Goal: Task Accomplishment & Management: Manage account settings

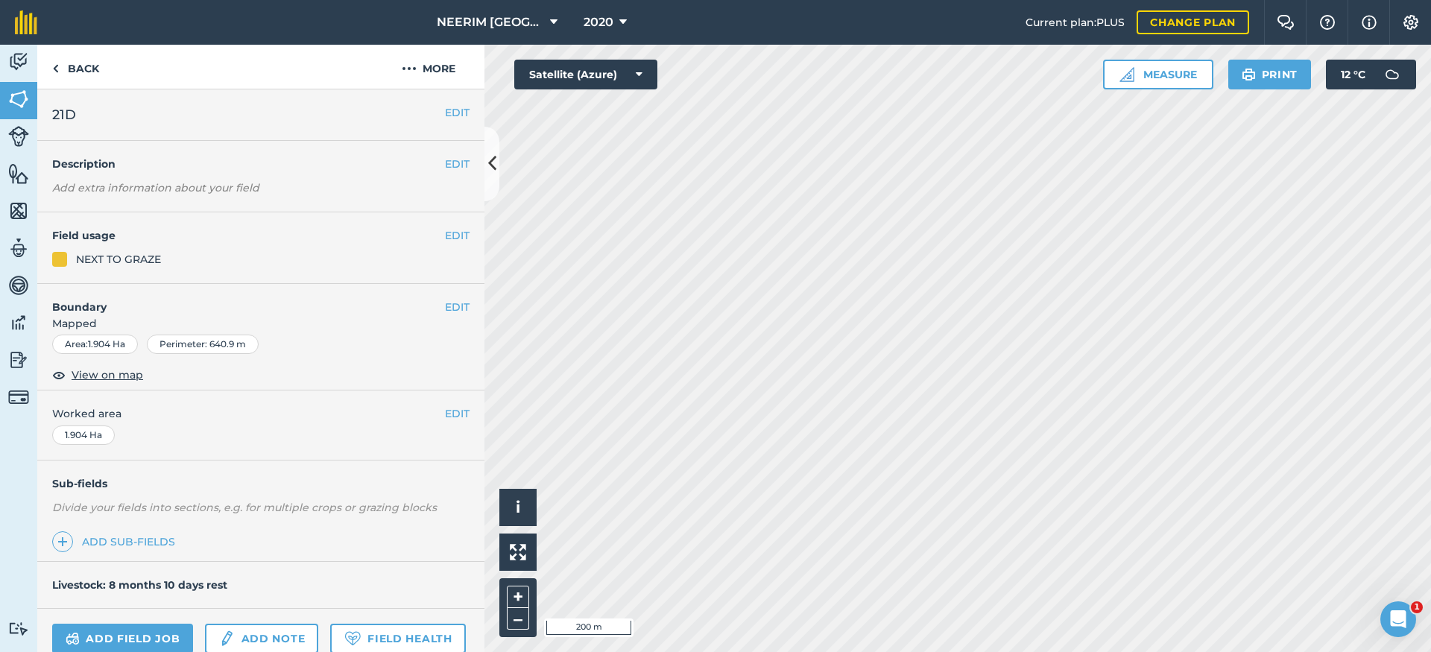
click at [445, 229] on button "EDIT" at bounding box center [457, 235] width 25 height 16
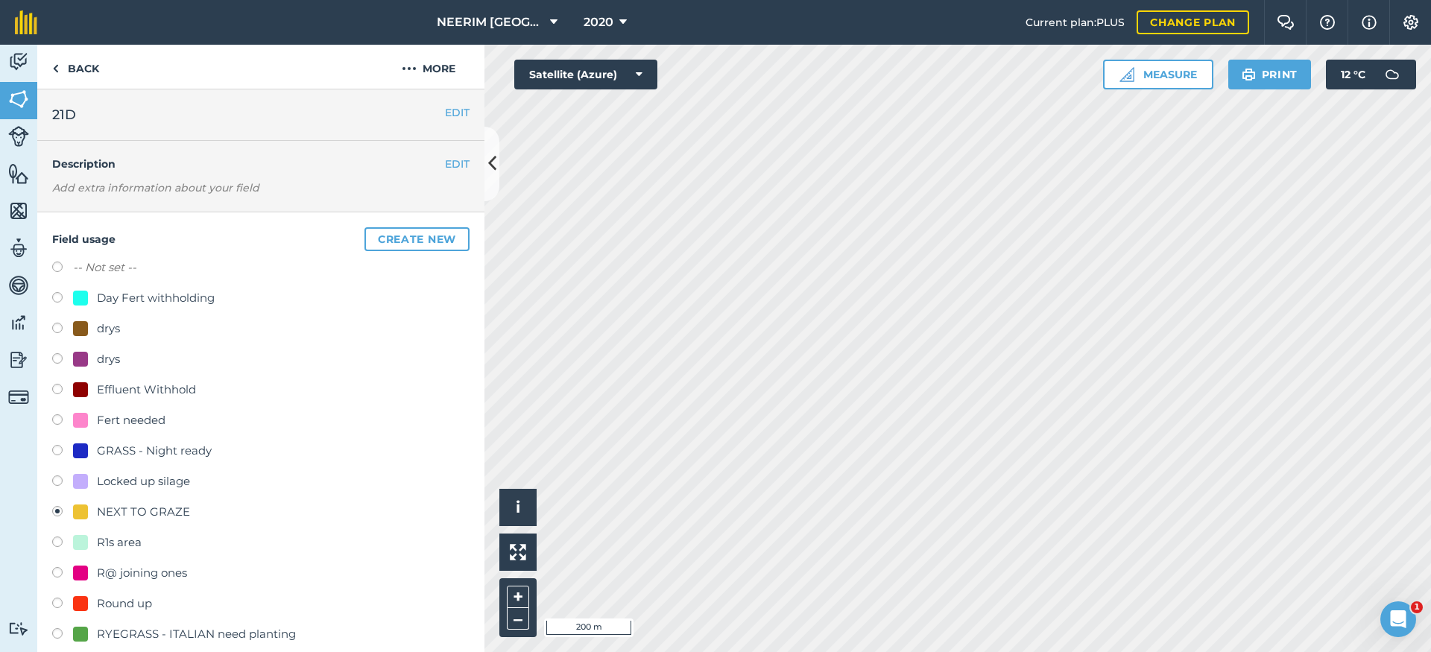
click at [141, 298] on div "Day Fert withholding" at bounding box center [156, 298] width 118 height 18
radio input "true"
radio input "false"
click at [135, 425] on div "Fert needed" at bounding box center [131, 420] width 69 height 18
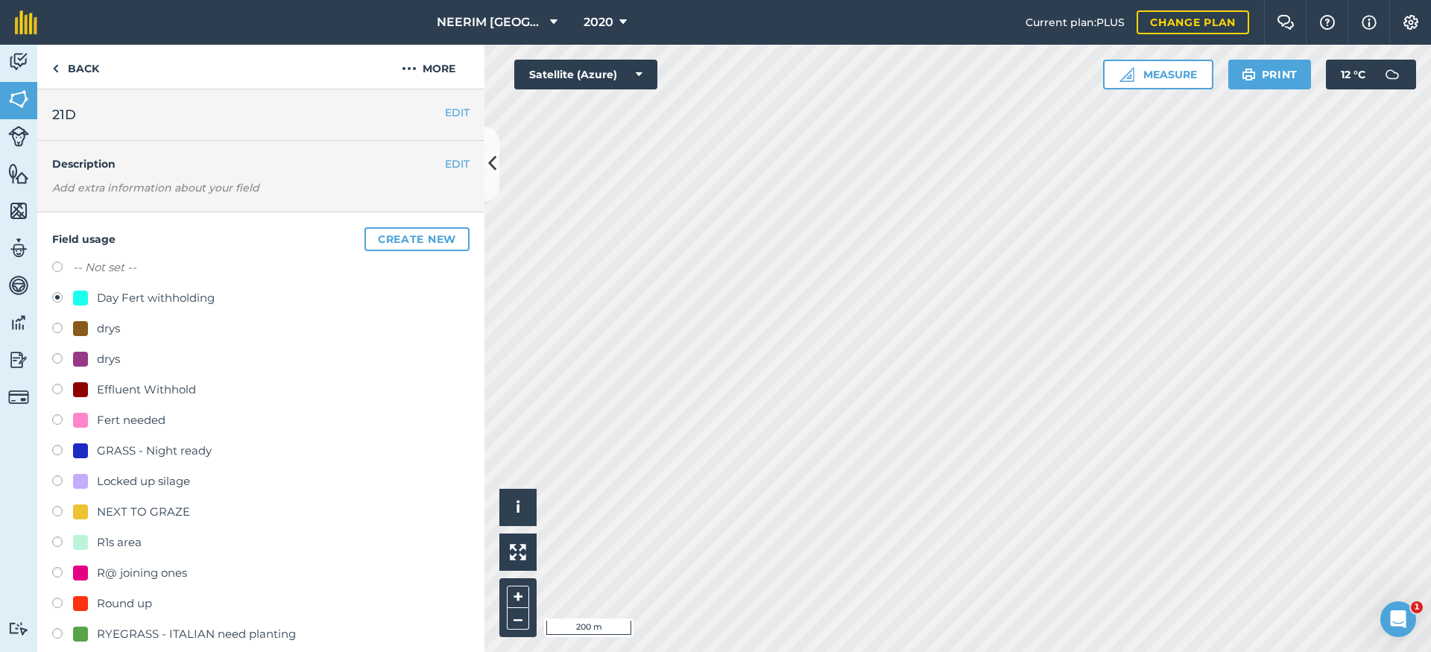
radio input "true"
radio input "false"
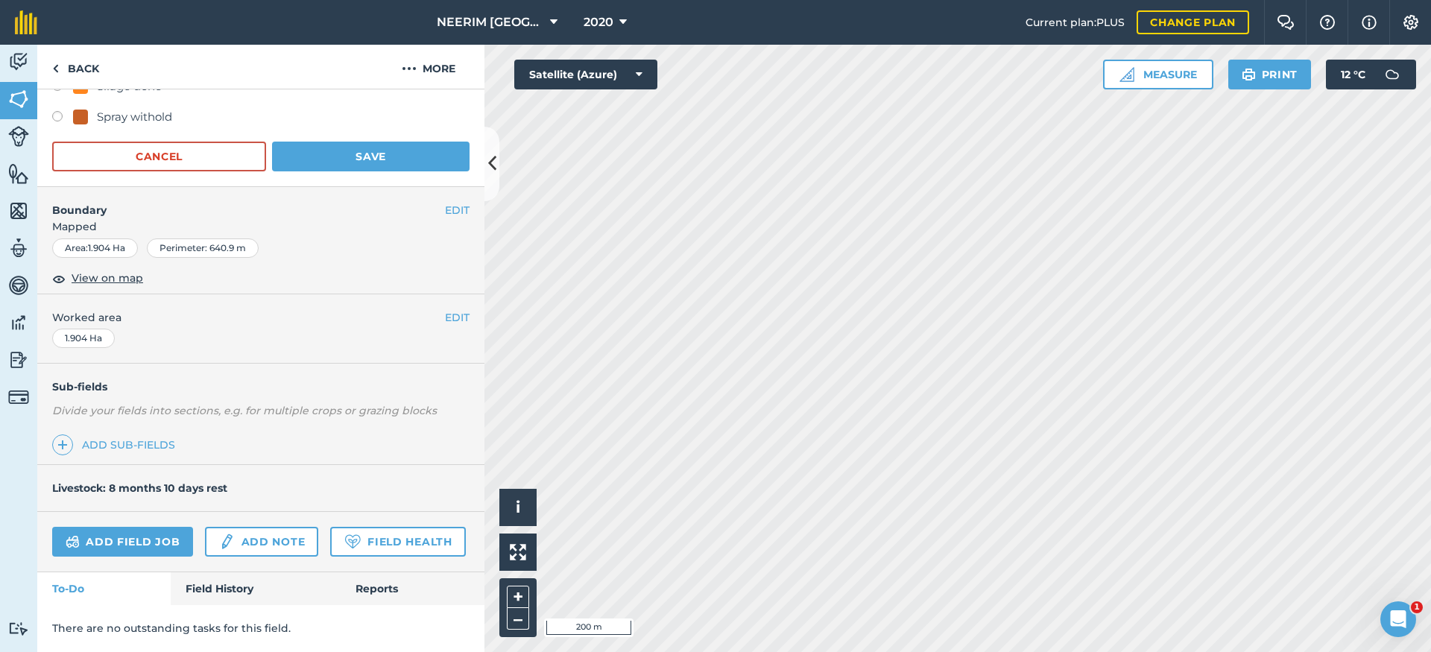
scroll to position [669, 0]
click at [370, 142] on button "Save" at bounding box center [371, 157] width 198 height 30
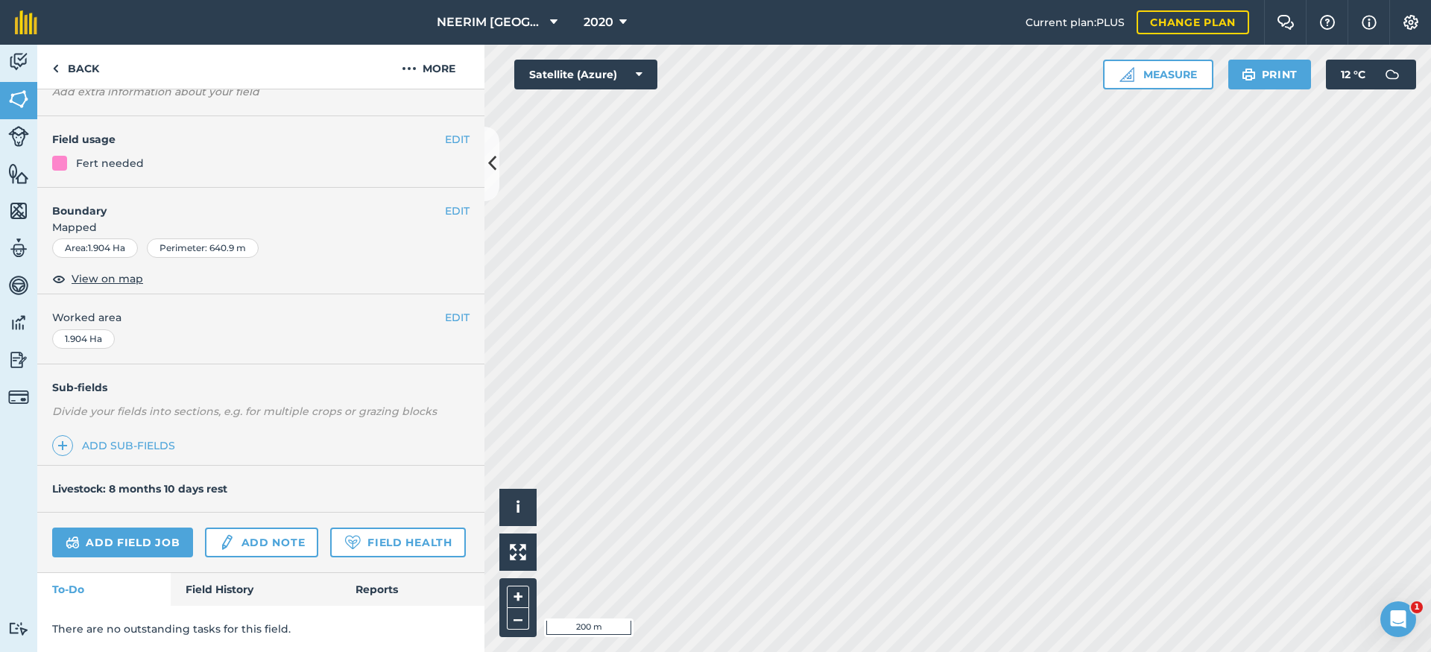
scroll to position [88, 0]
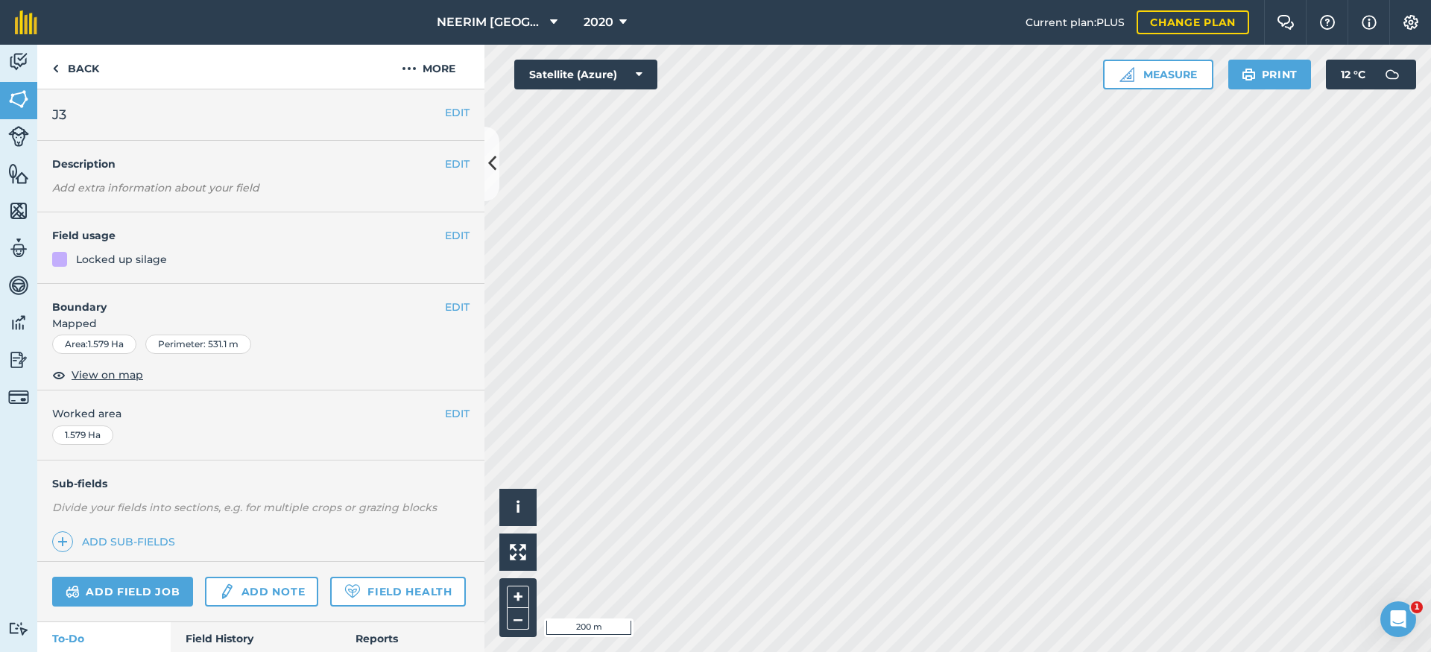
click at [458, 236] on div "EDIT Field usage Locked up silage" at bounding box center [260, 248] width 447 height 72
click at [446, 234] on button "EDIT" at bounding box center [457, 235] width 25 height 16
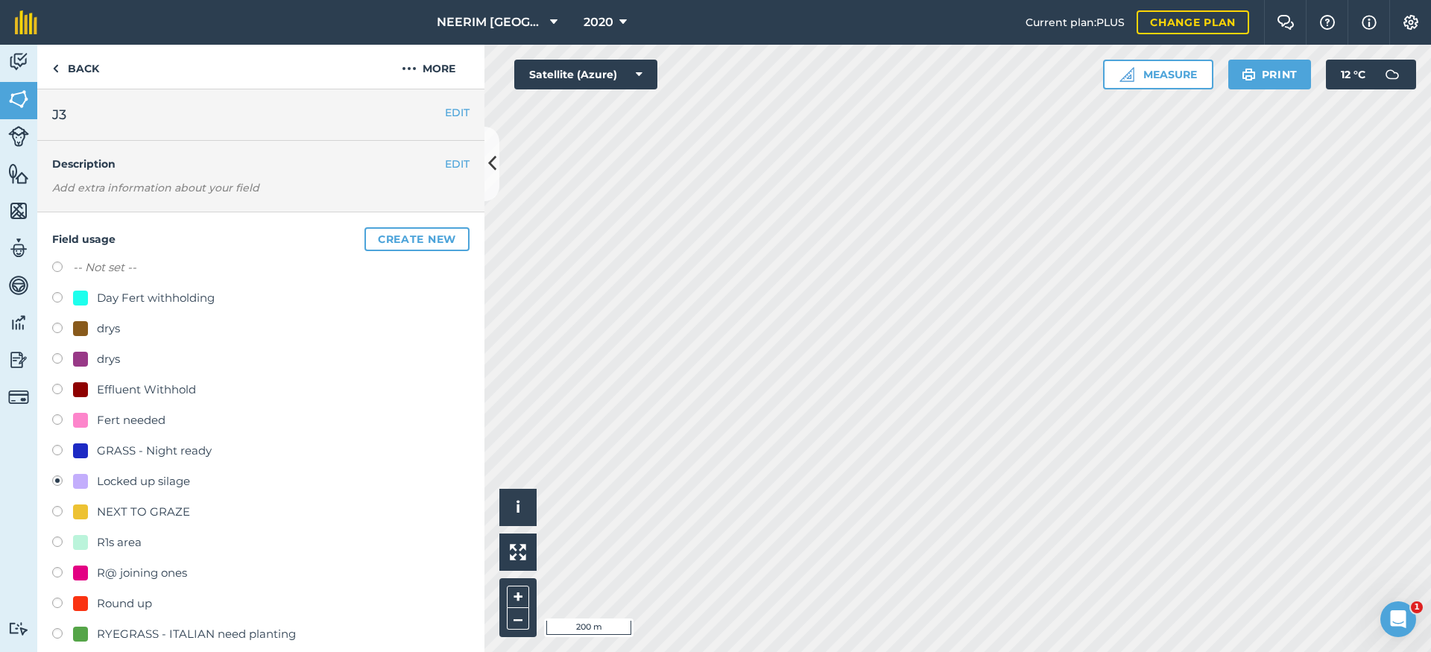
click at [137, 424] on div "Fert needed" at bounding box center [131, 420] width 69 height 18
radio input "true"
radio input "false"
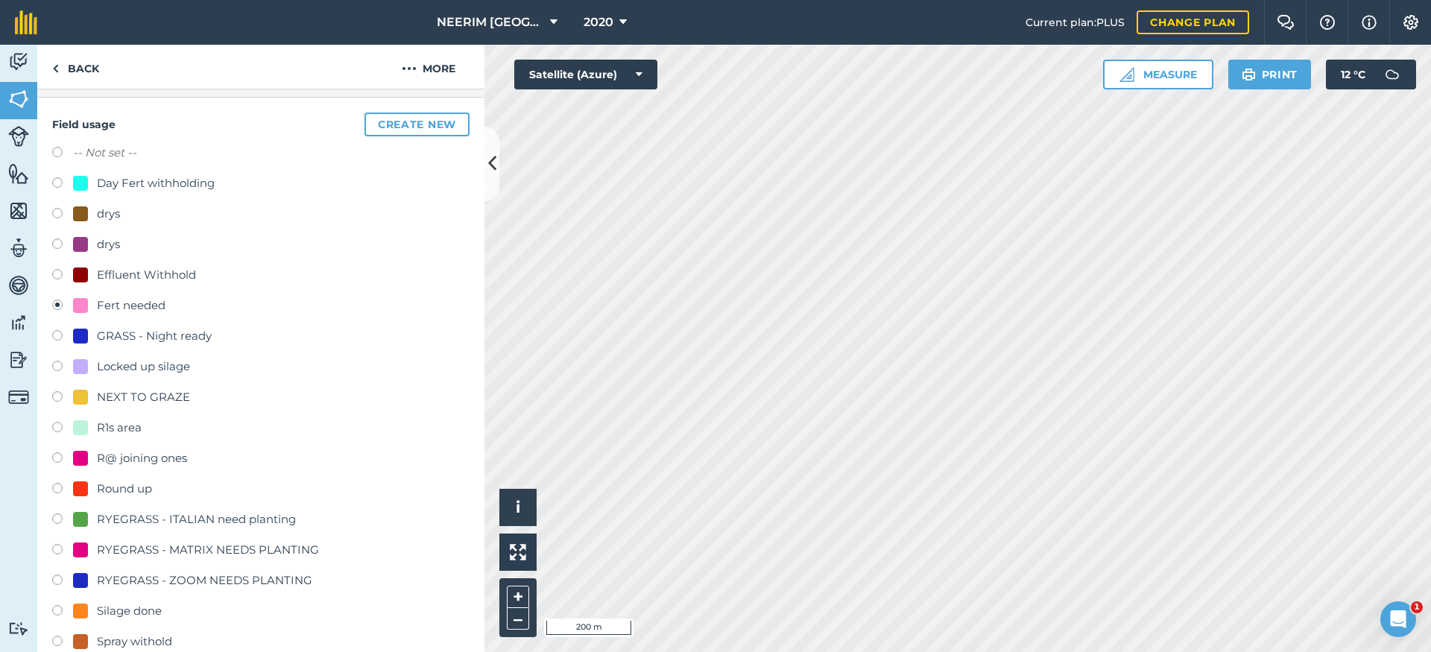
scroll to position [226, 0]
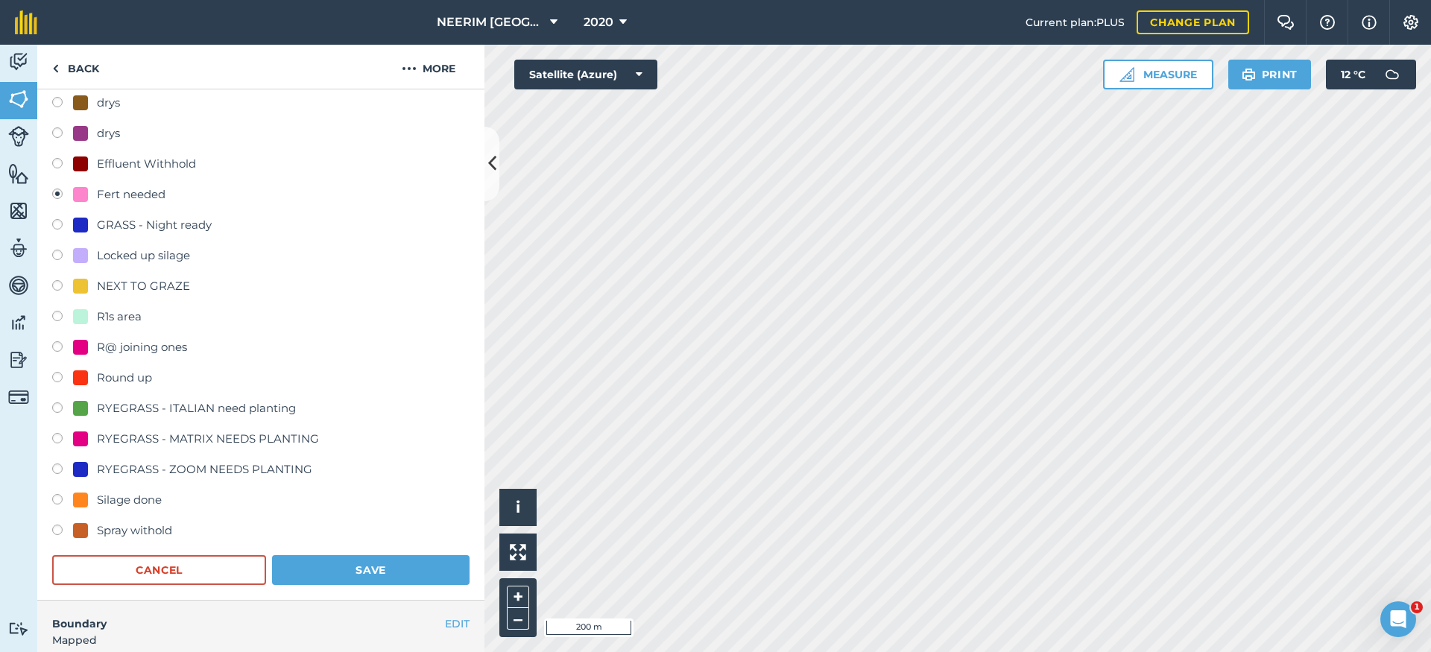
click at [379, 567] on button "Save" at bounding box center [371, 570] width 198 height 30
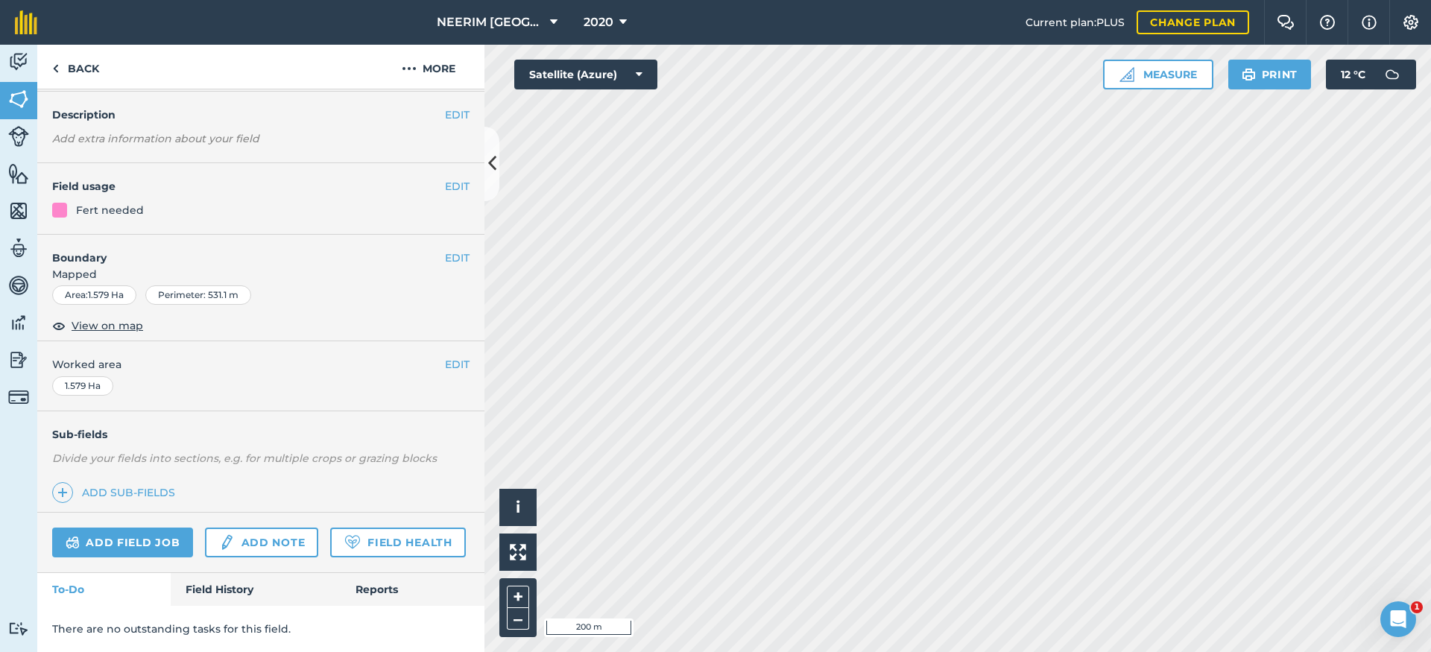
click at [493, 165] on icon at bounding box center [492, 164] width 8 height 26
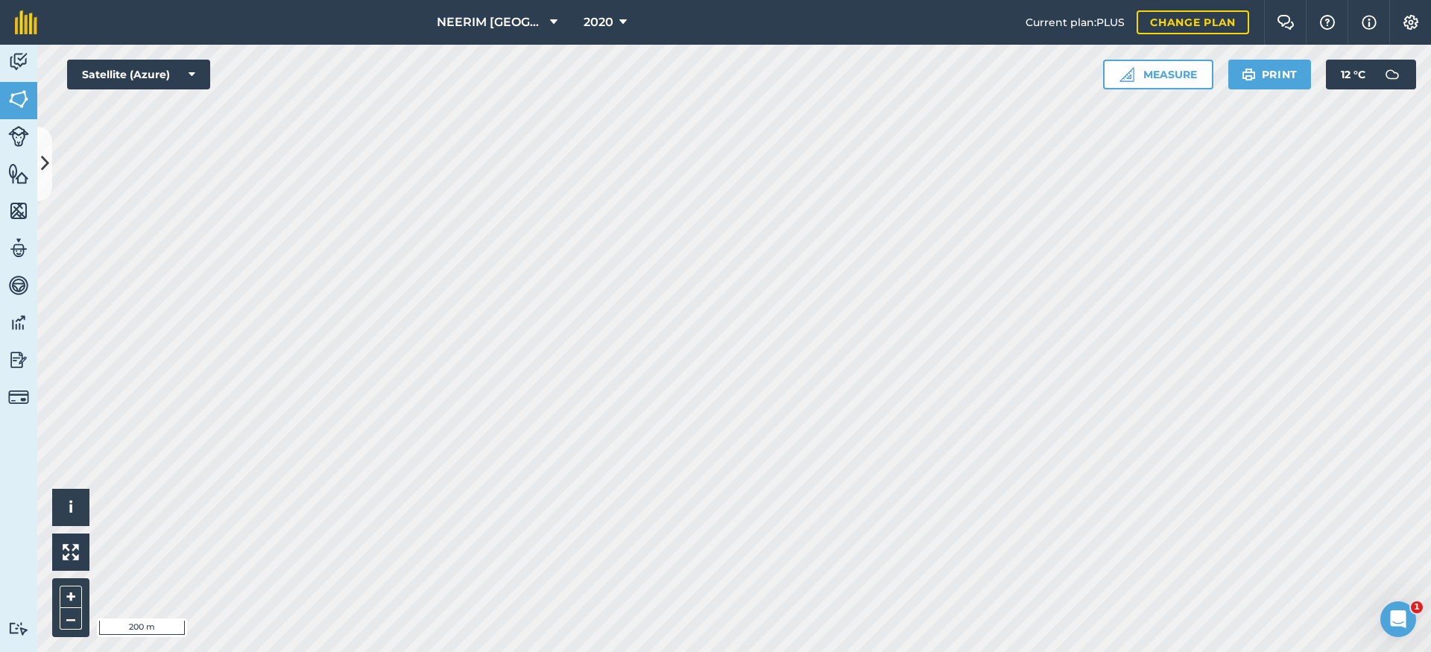
click at [45, 151] on icon at bounding box center [45, 164] width 8 height 26
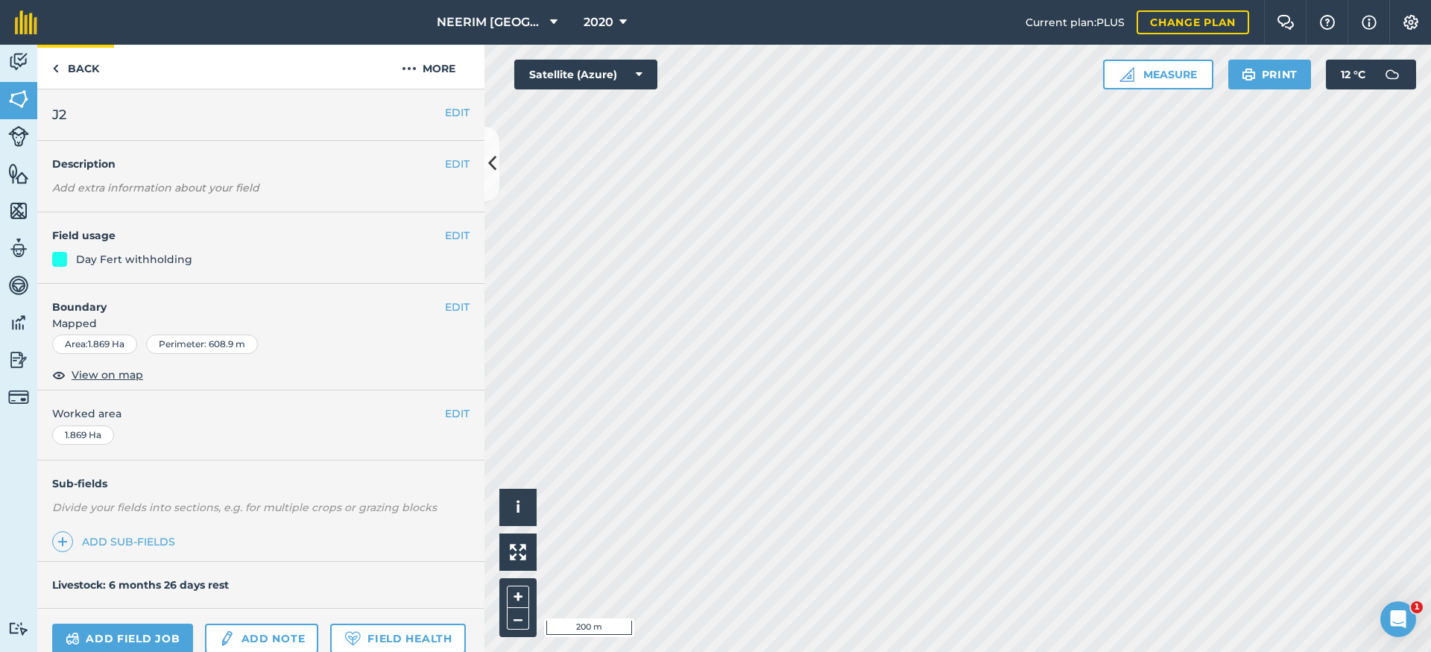
click at [55, 66] on img at bounding box center [55, 69] width 7 height 18
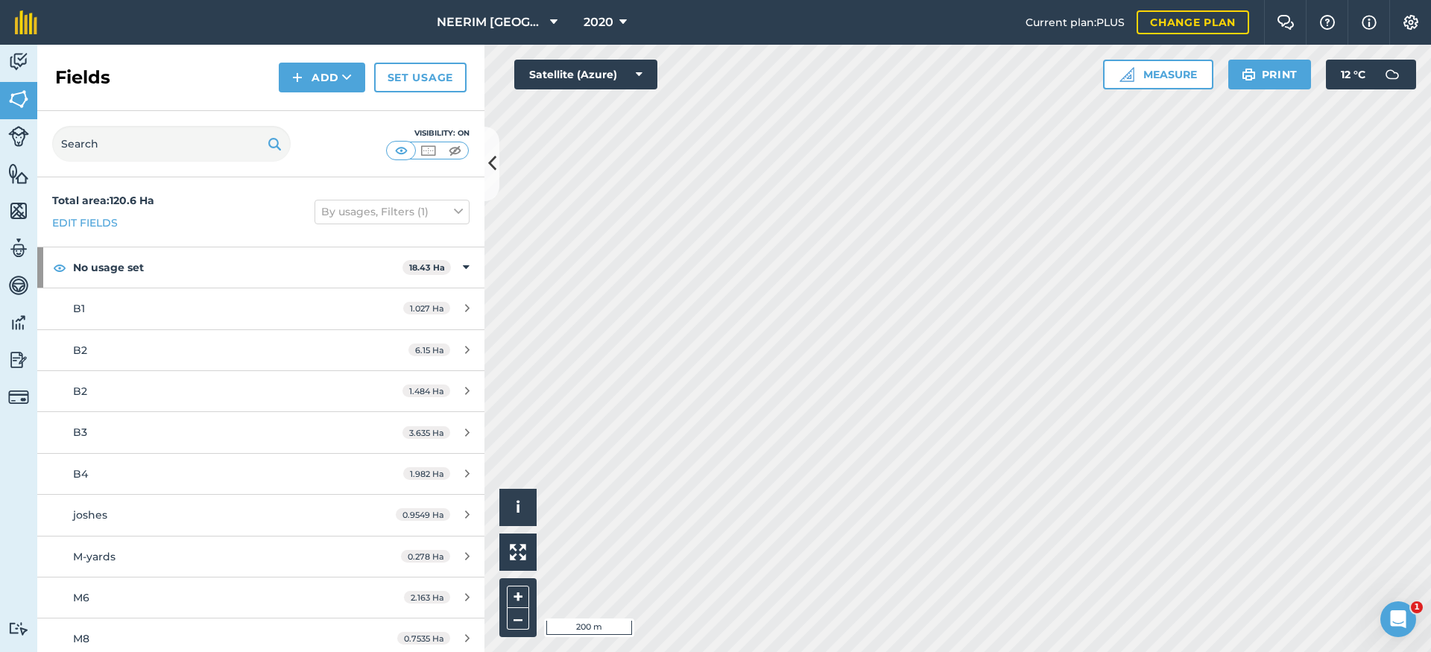
click at [429, 83] on link "Set usage" at bounding box center [420, 78] width 92 height 30
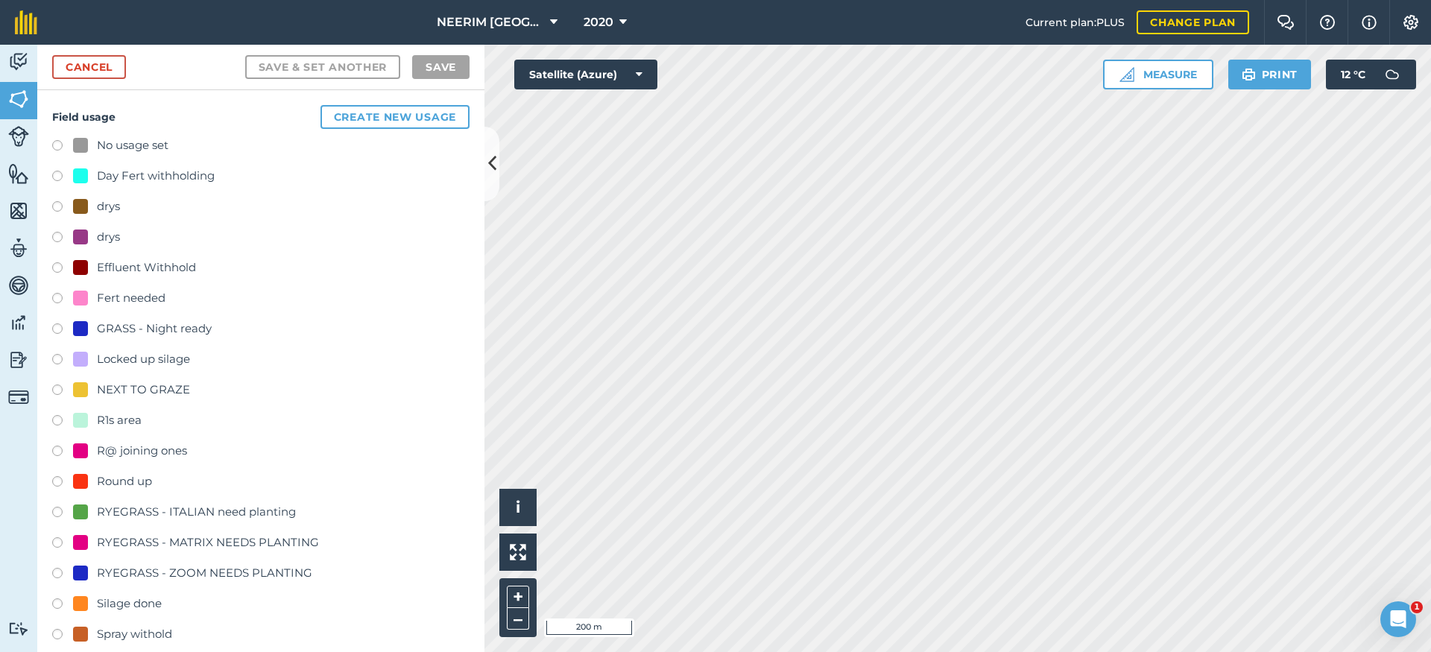
click at [127, 396] on div "NEXT TO GRAZE" at bounding box center [143, 390] width 93 height 18
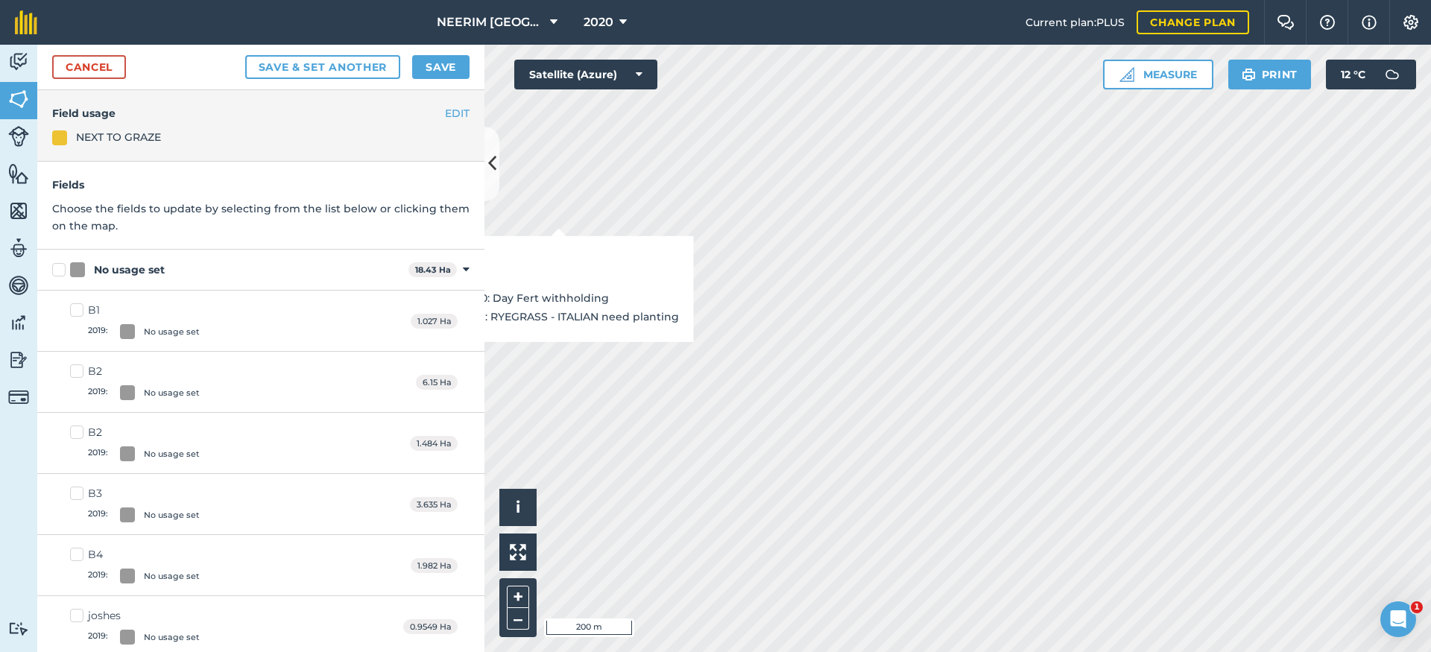
checkbox input "true"
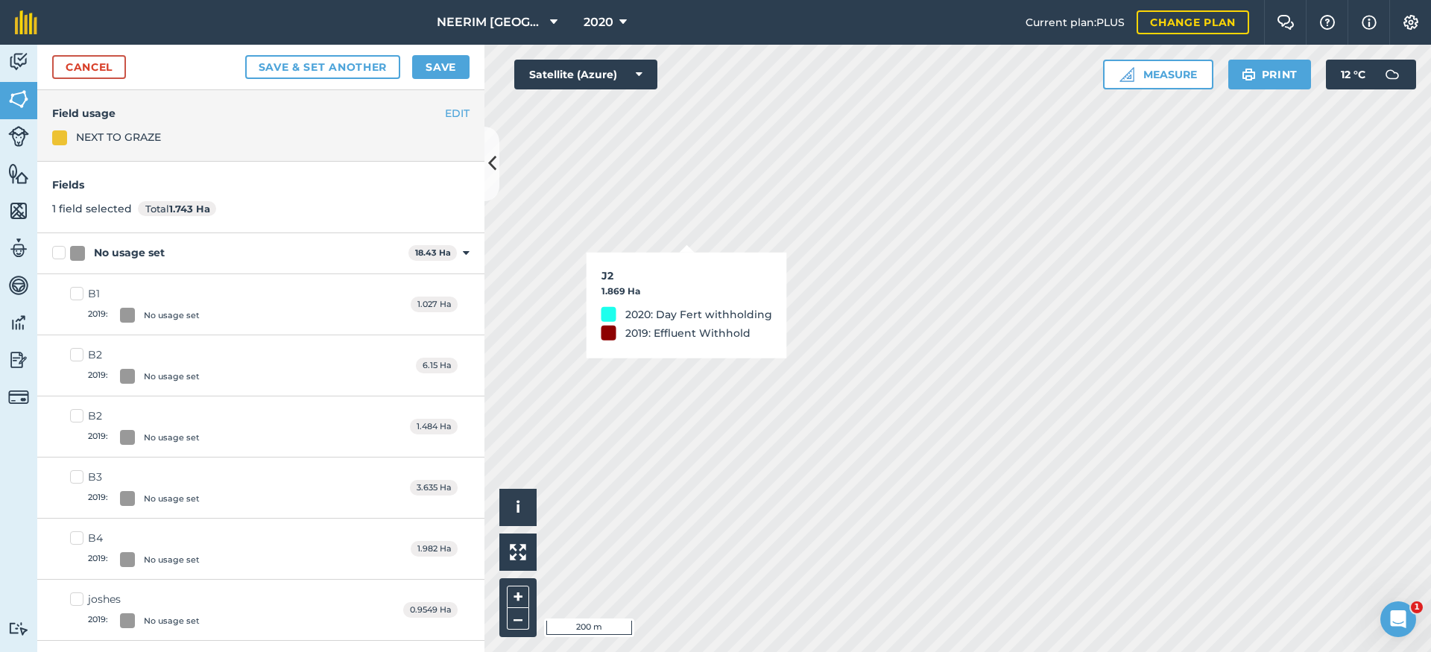
checkbox input "true"
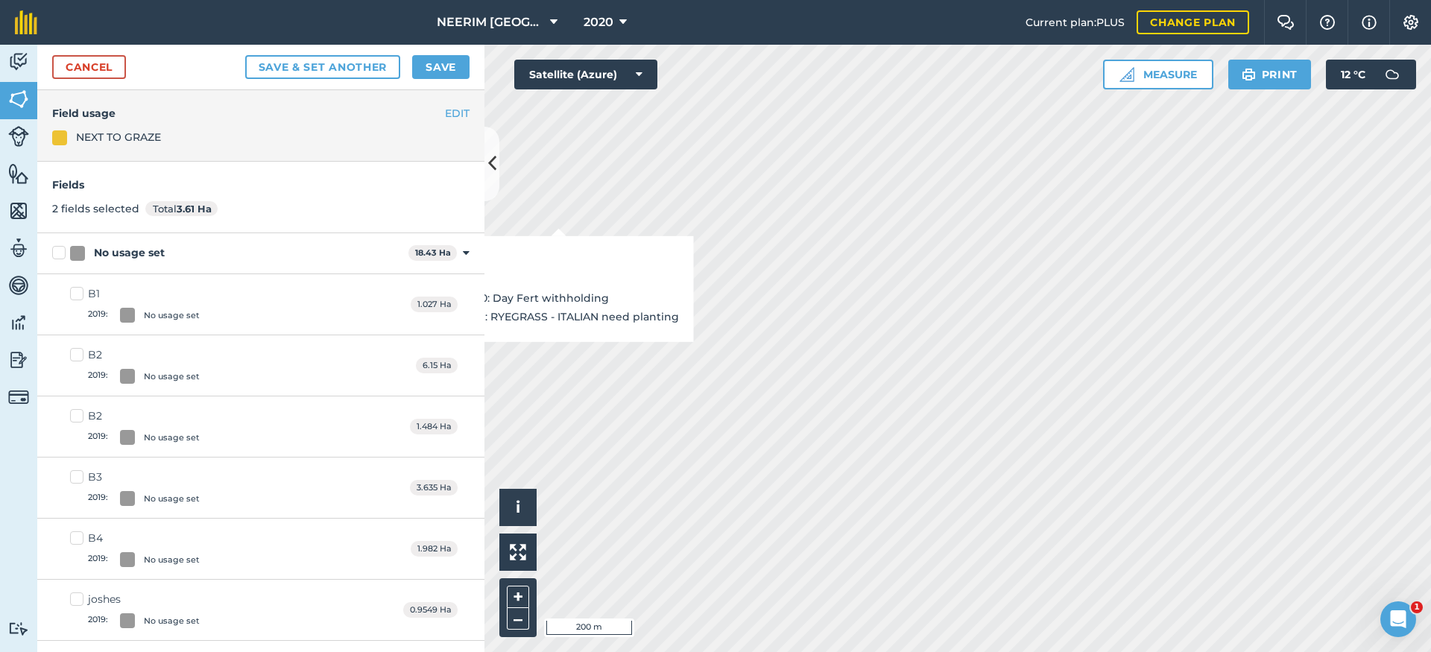
checkbox input "true"
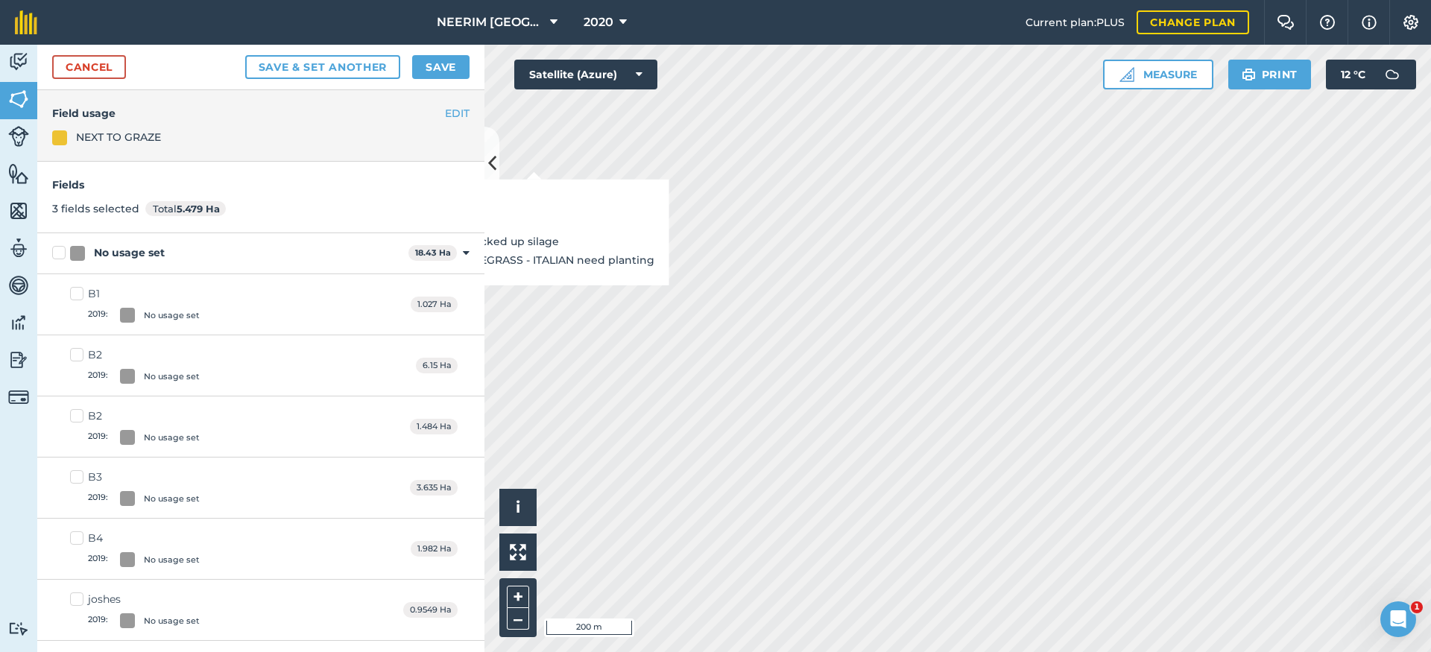
checkbox input "true"
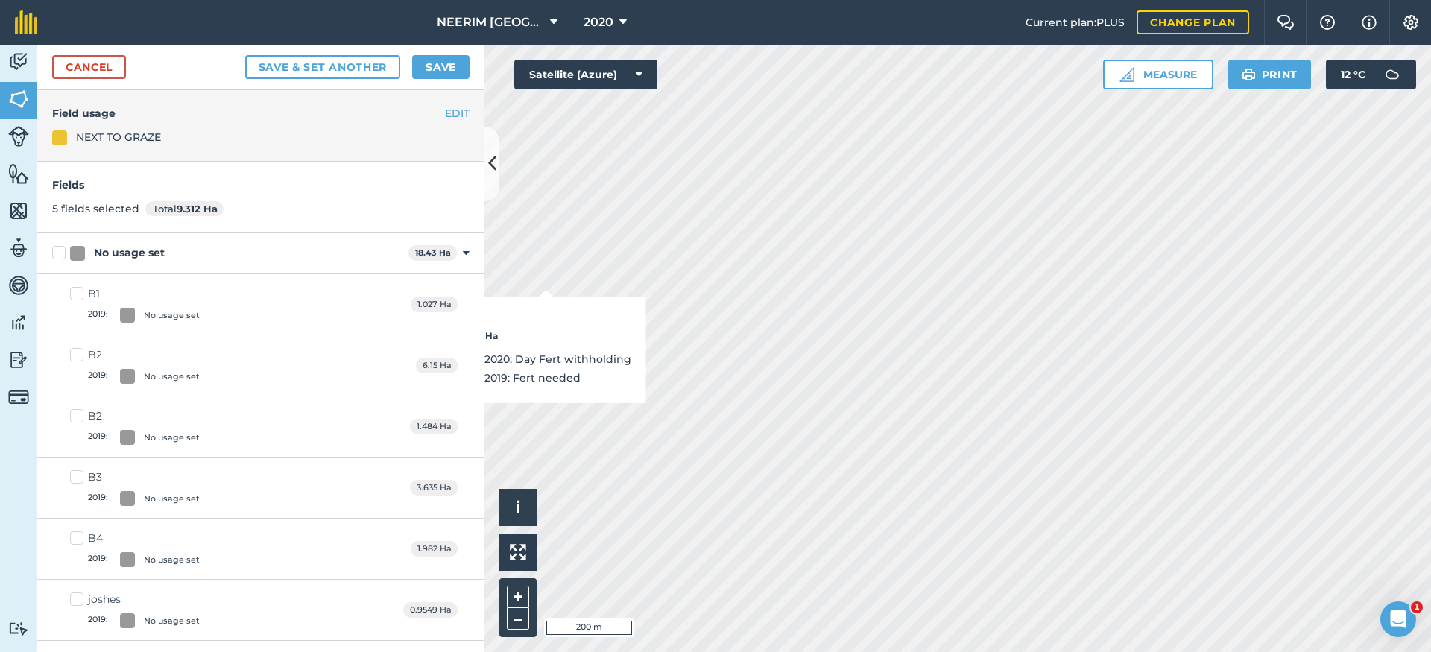
checkbox input "true"
click at [429, 65] on button "Save" at bounding box center [440, 67] width 57 height 24
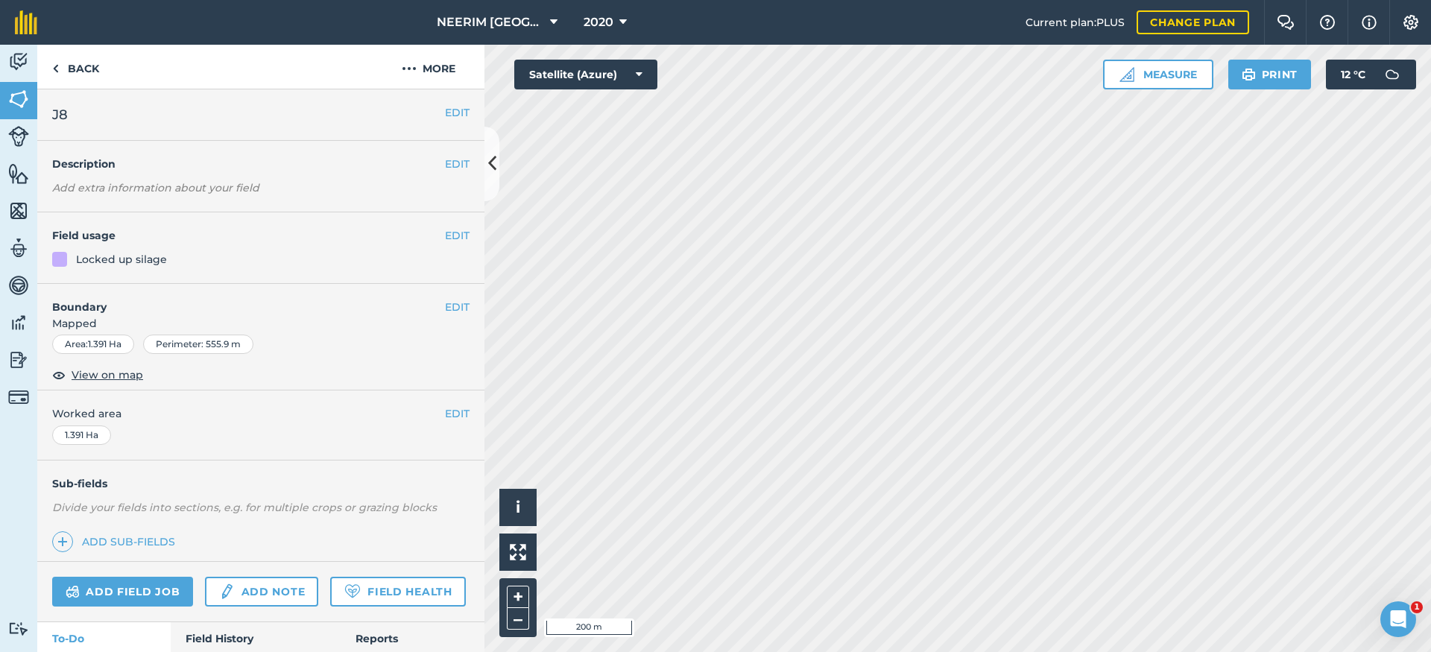
click at [445, 237] on button "EDIT" at bounding box center [457, 235] width 25 height 16
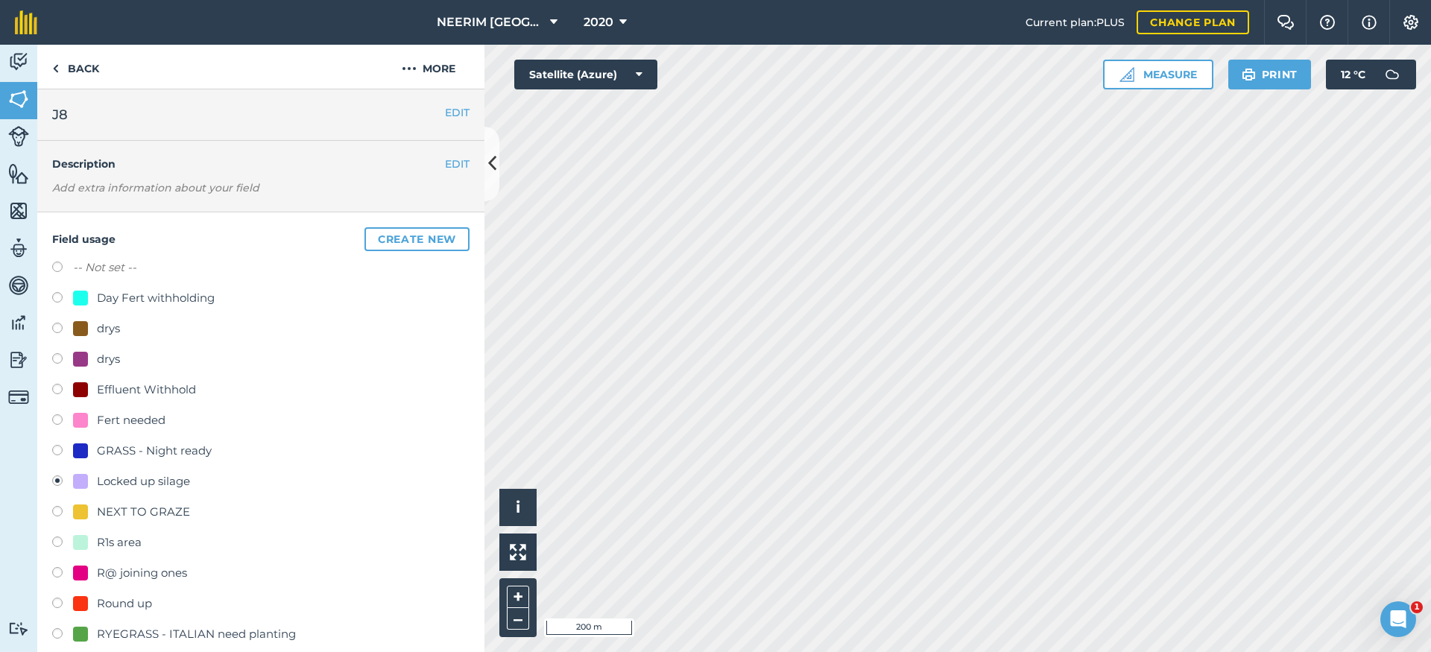
click at [119, 291] on div "Day Fert withholding" at bounding box center [156, 298] width 118 height 18
radio input "true"
radio input "false"
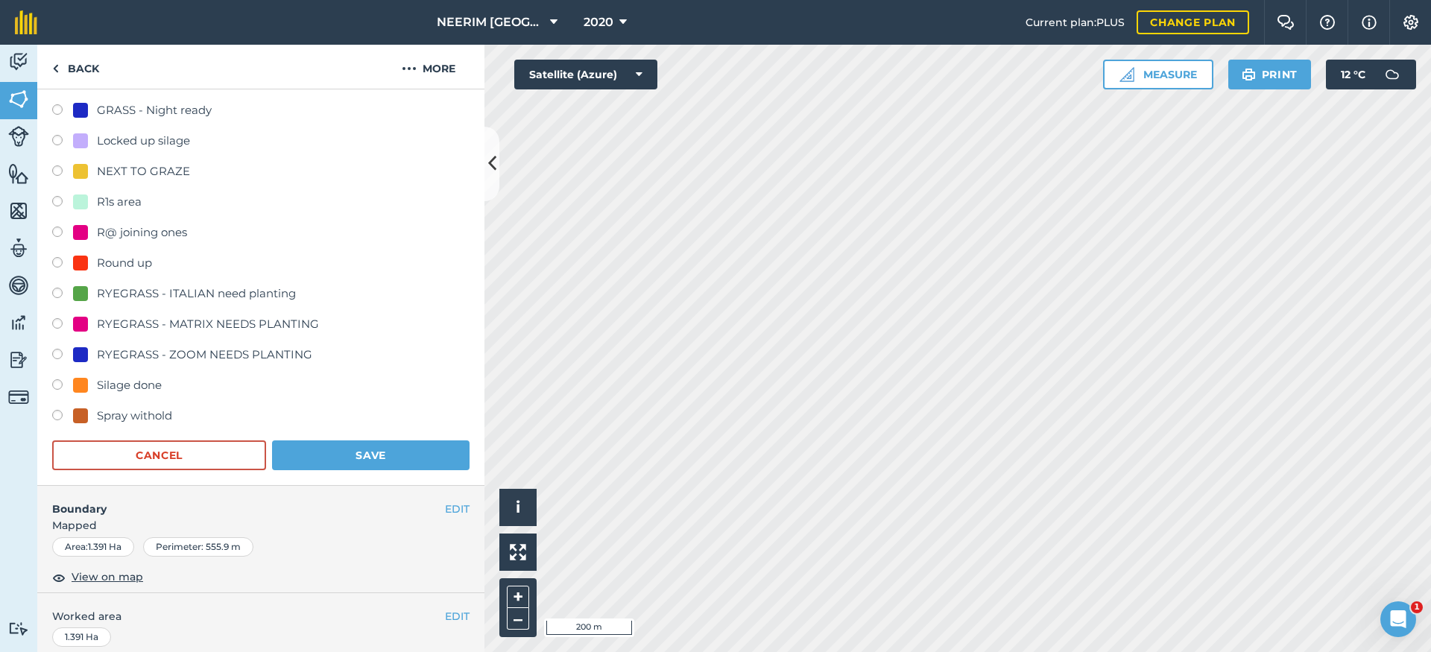
scroll to position [631, 0]
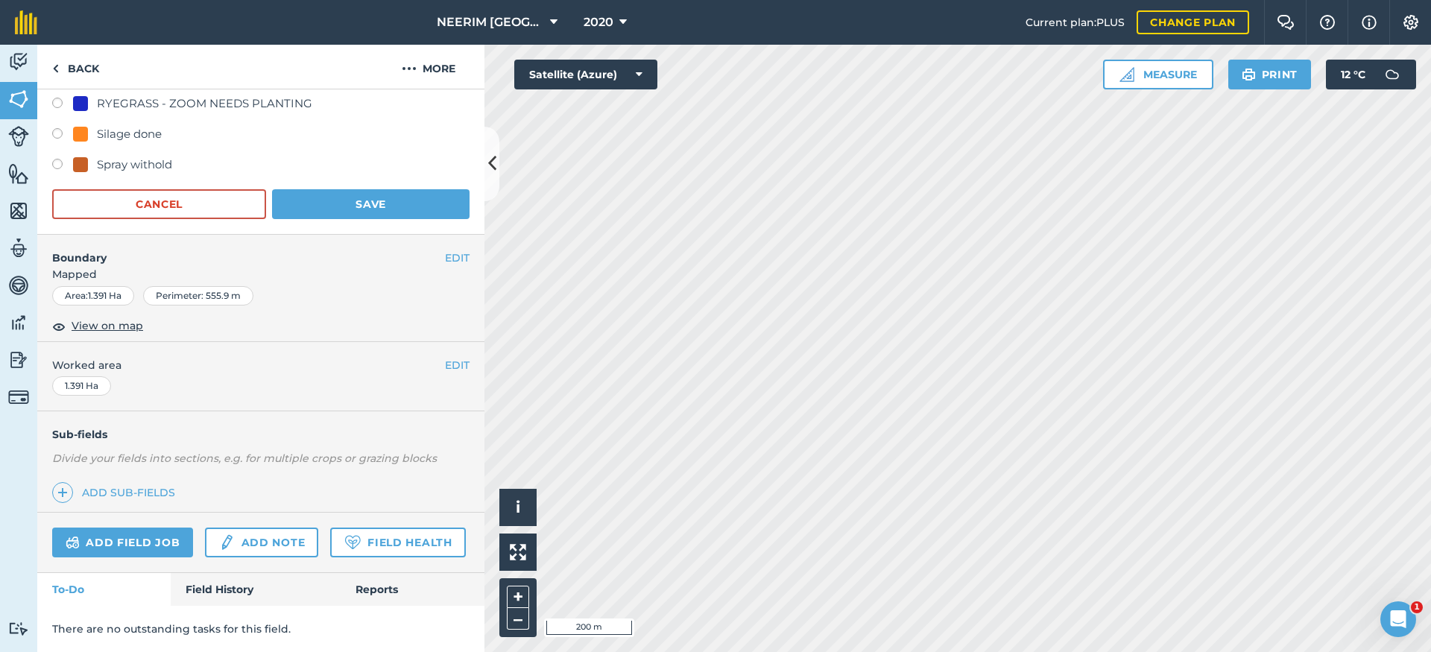
click at [332, 189] on button "Save" at bounding box center [371, 204] width 198 height 30
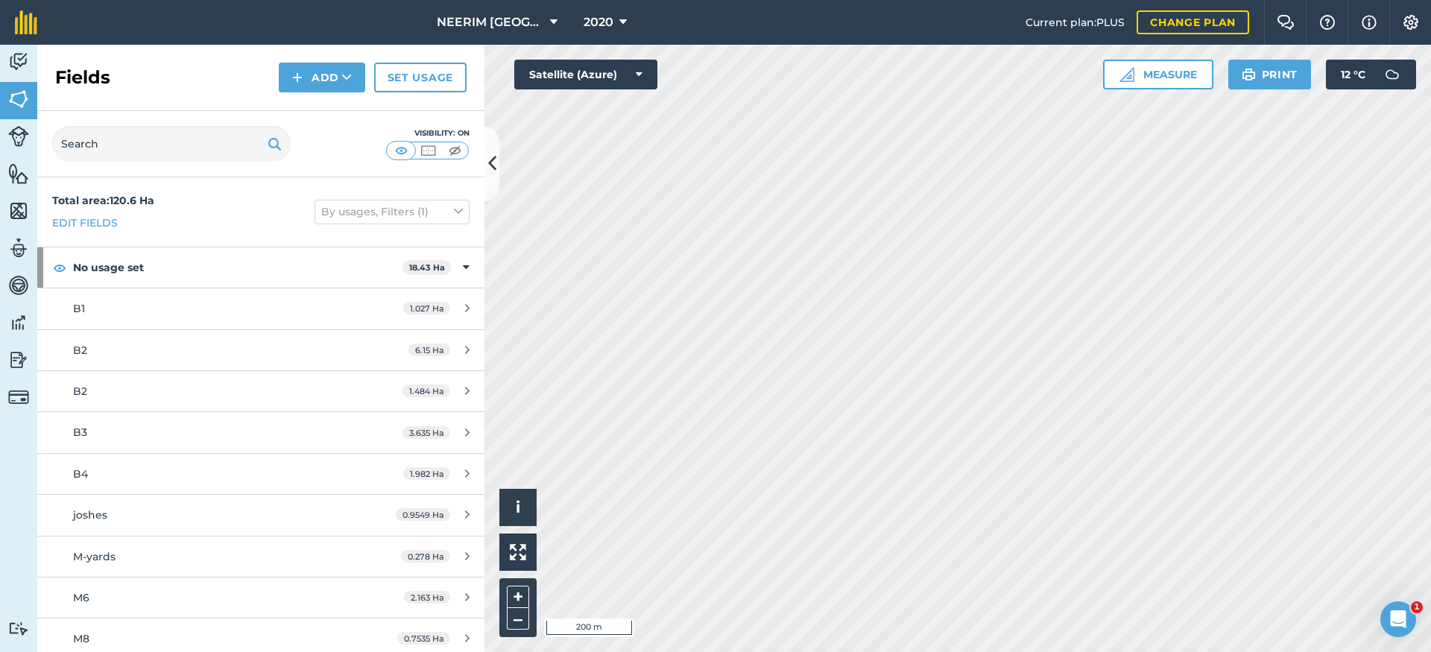
click at [489, 162] on icon at bounding box center [492, 164] width 8 height 26
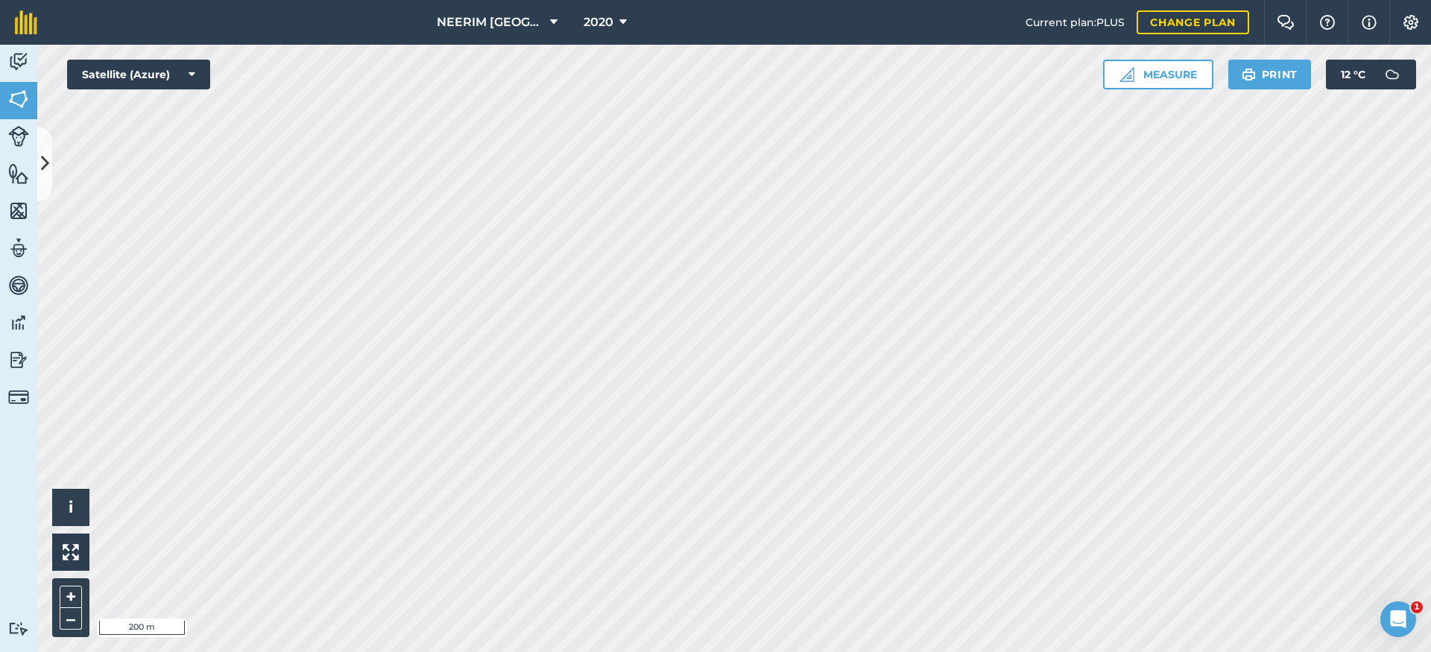
click at [41, 184] on button at bounding box center [44, 164] width 15 height 75
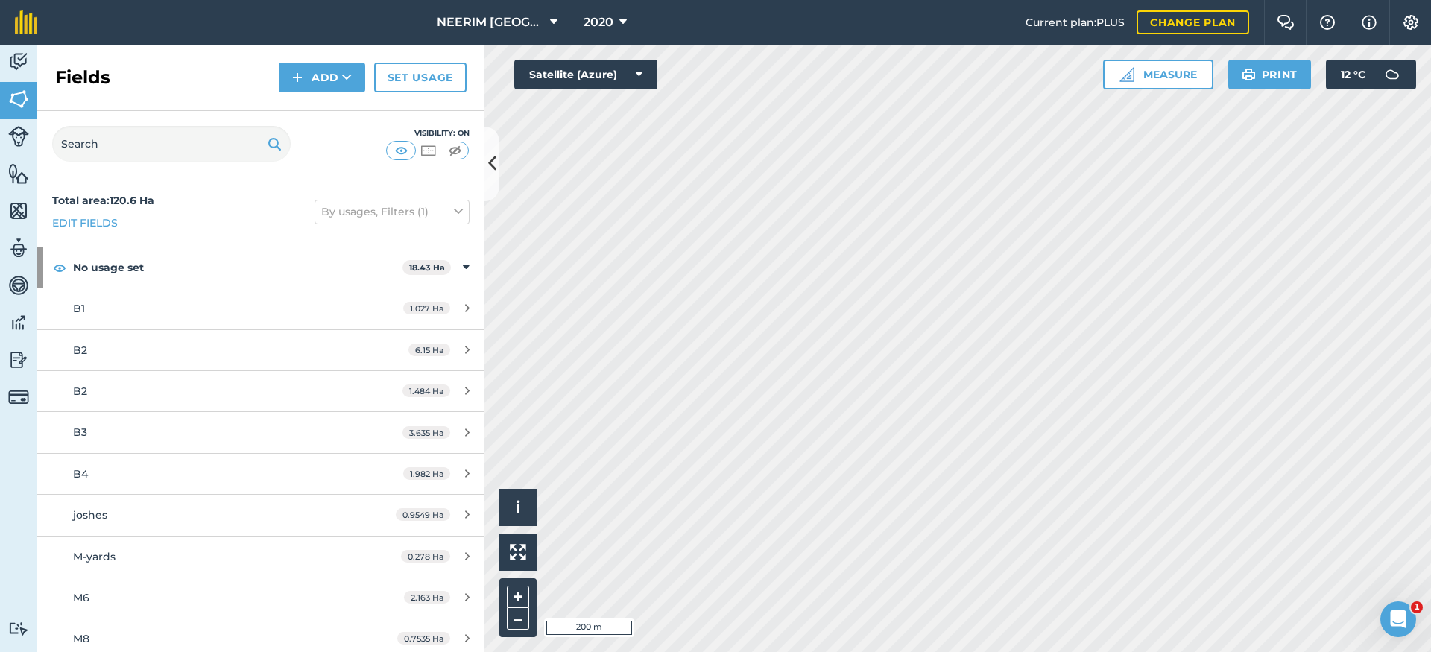
click at [16, 135] on img at bounding box center [18, 136] width 21 height 21
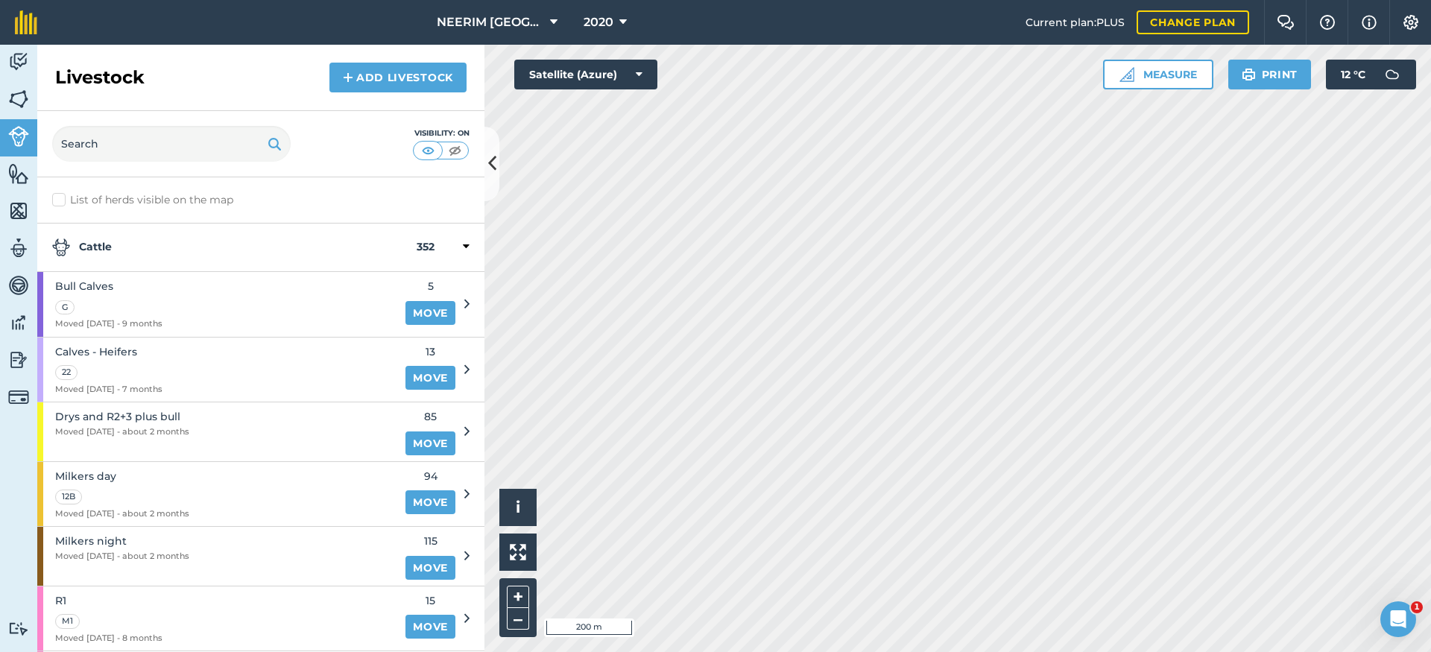
click at [464, 487] on icon at bounding box center [466, 493] width 5 height 13
click at [106, 470] on span "Milkers day" at bounding box center [122, 476] width 134 height 16
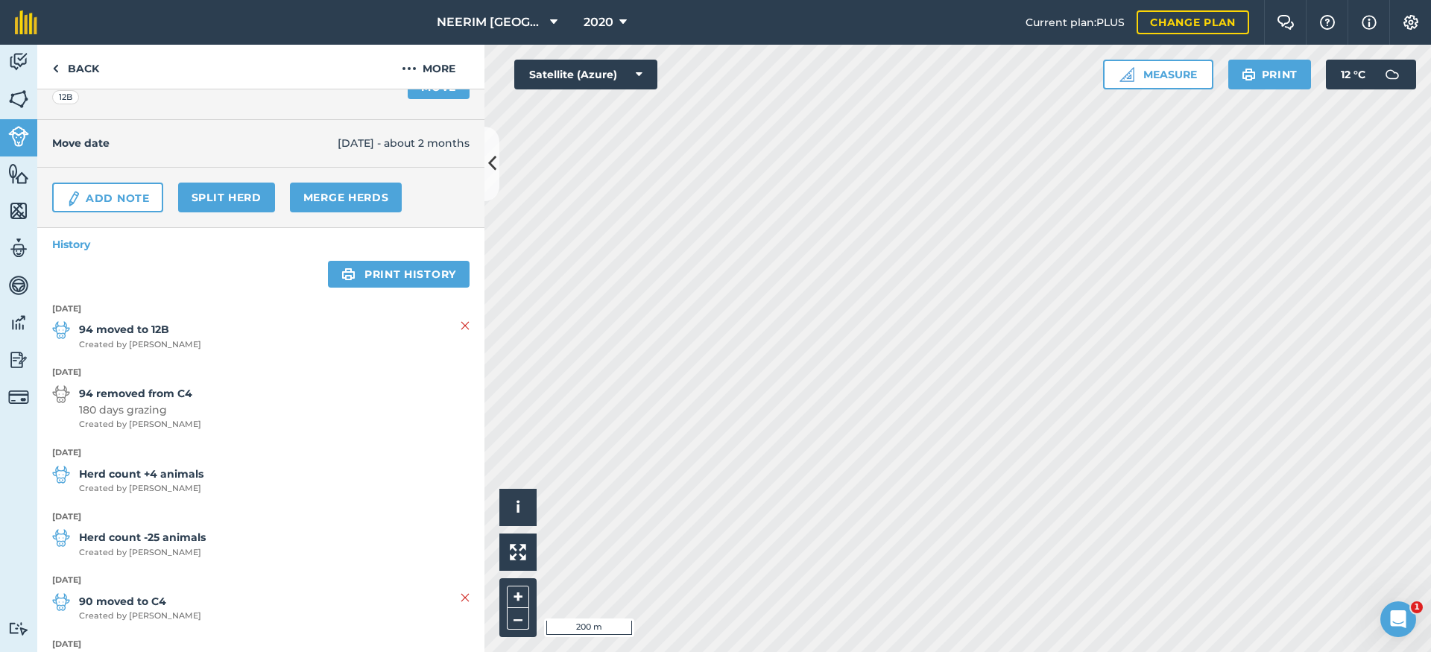
scroll to position [89, 0]
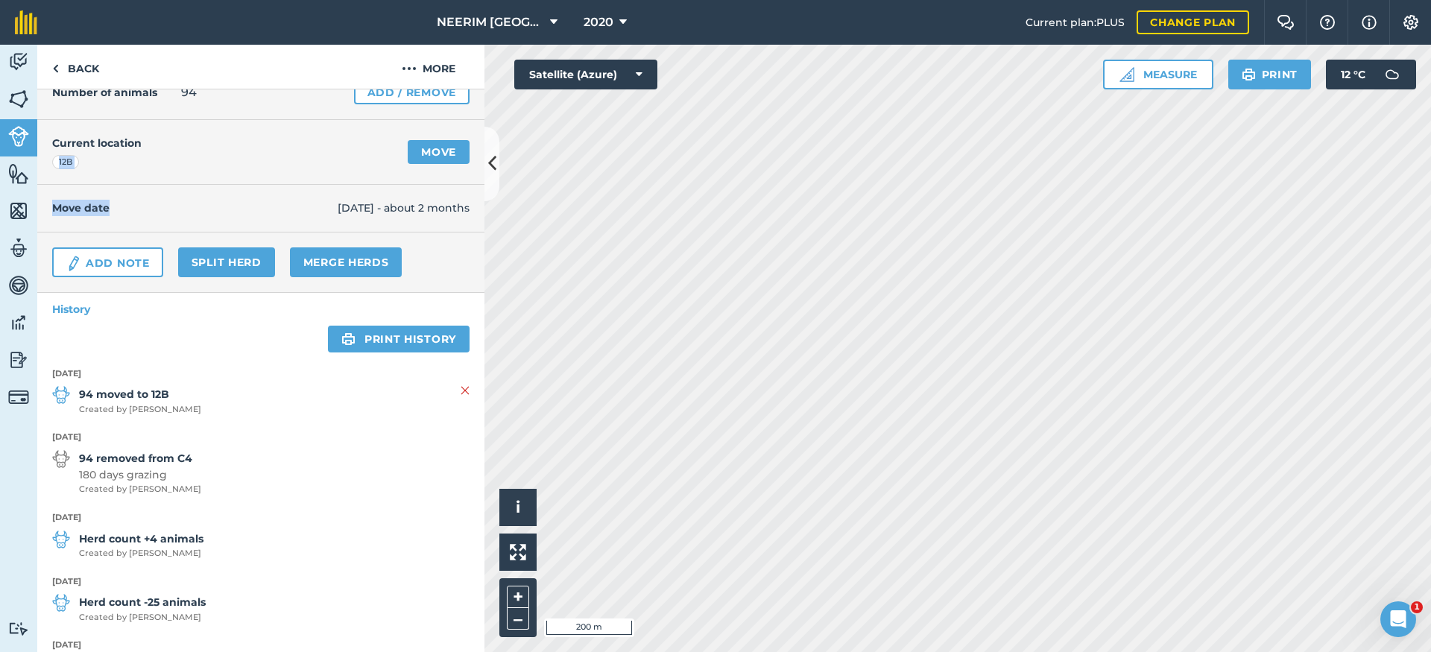
drag, startPoint x: 228, startPoint y: 174, endPoint x: 238, endPoint y: 225, distance: 52.3
click at [238, 225] on div "Milkers day EDIT Number of animals 94 Add / Remove Current location 12B Move Mo…" at bounding box center [260, 370] width 447 height 563
click at [295, 148] on div "Current location 12B Move" at bounding box center [260, 152] width 447 height 65
click at [437, 152] on link "Move" at bounding box center [439, 152] width 62 height 24
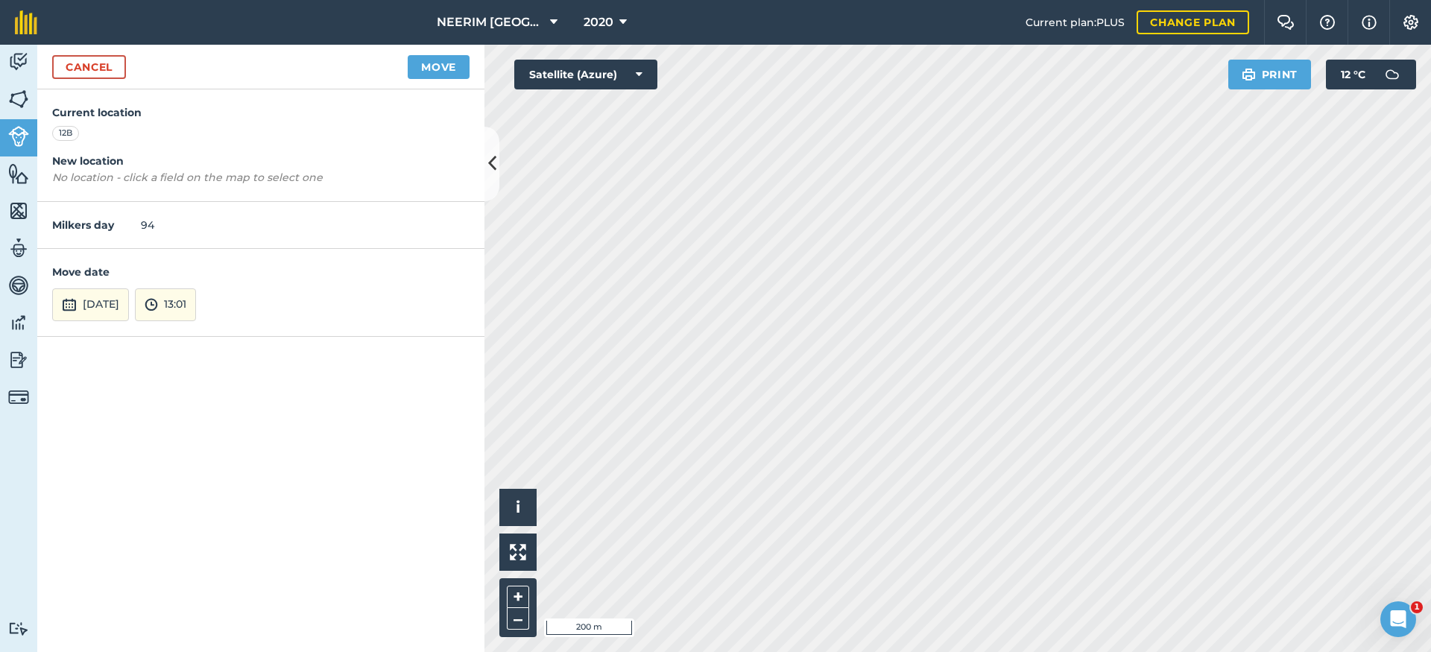
click at [92, 70] on link "Cancel" at bounding box center [89, 67] width 74 height 24
